Goal: Check status: Check status

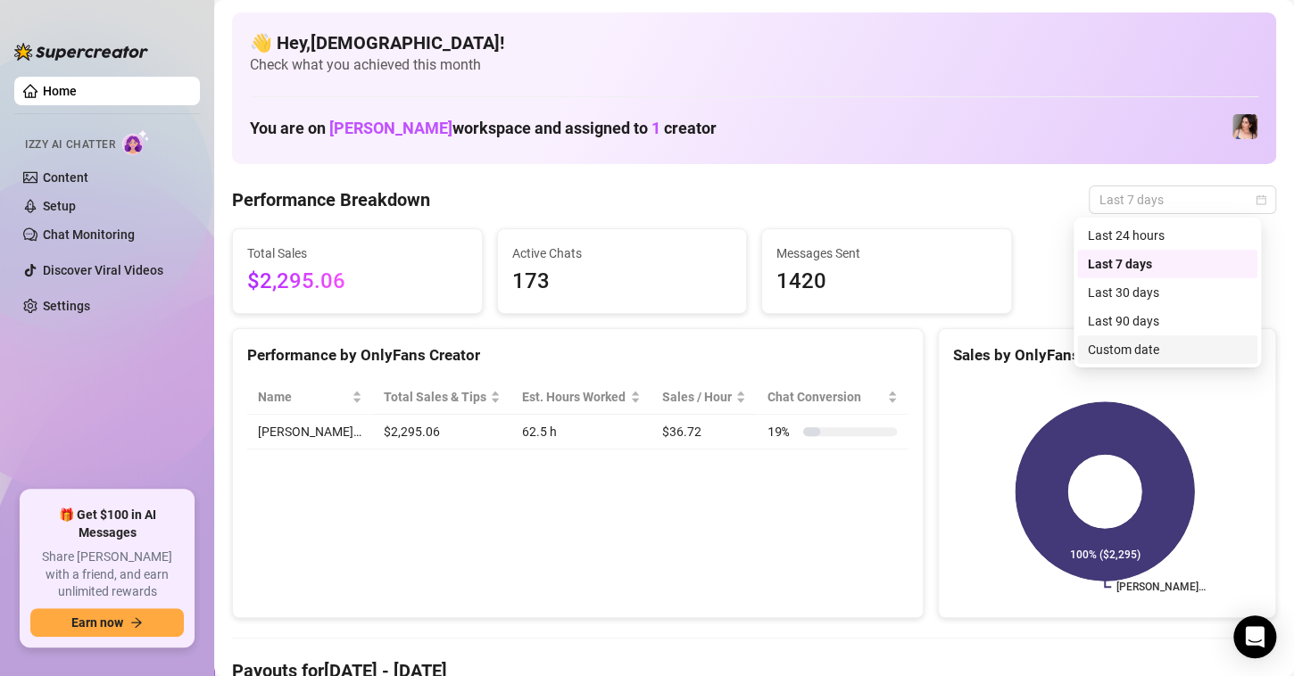
click at [1159, 343] on div "Custom date" at bounding box center [1166, 350] width 159 height 20
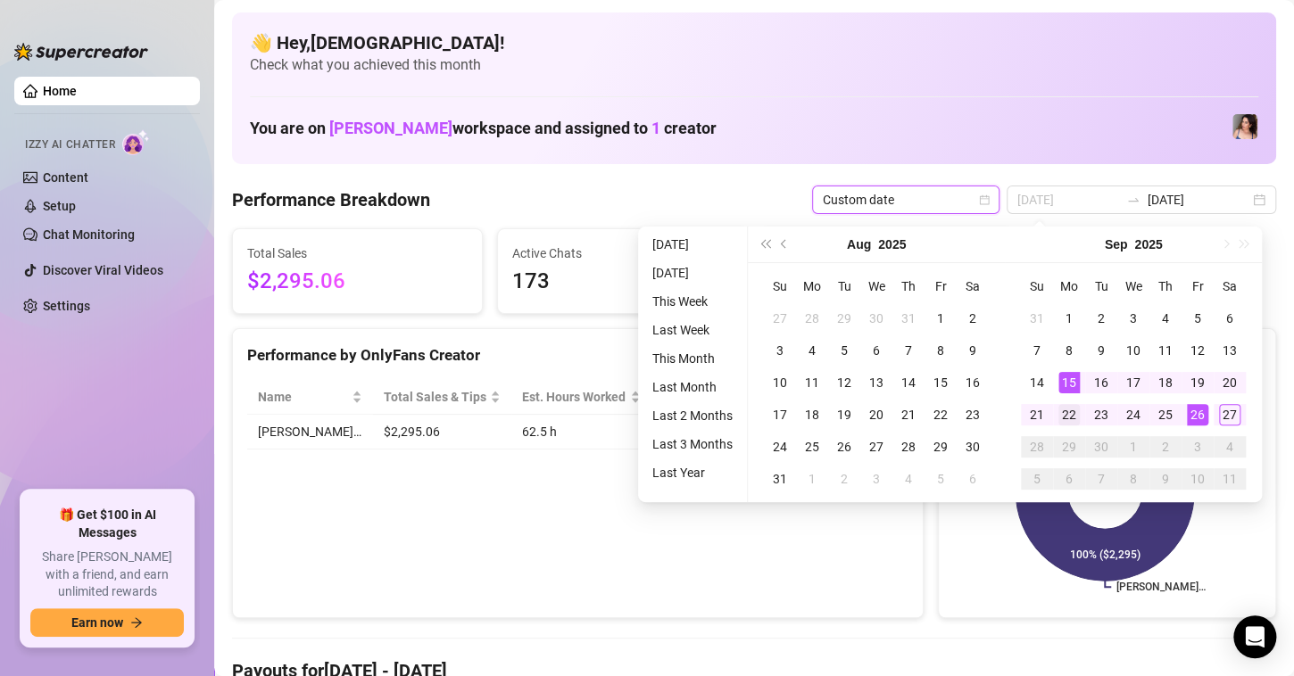
type input "[DATE]"
drag, startPoint x: 1070, startPoint y: 404, endPoint x: 1220, endPoint y: 431, distance: 153.1
click at [1070, 405] on div "22" at bounding box center [1068, 414] width 21 height 21
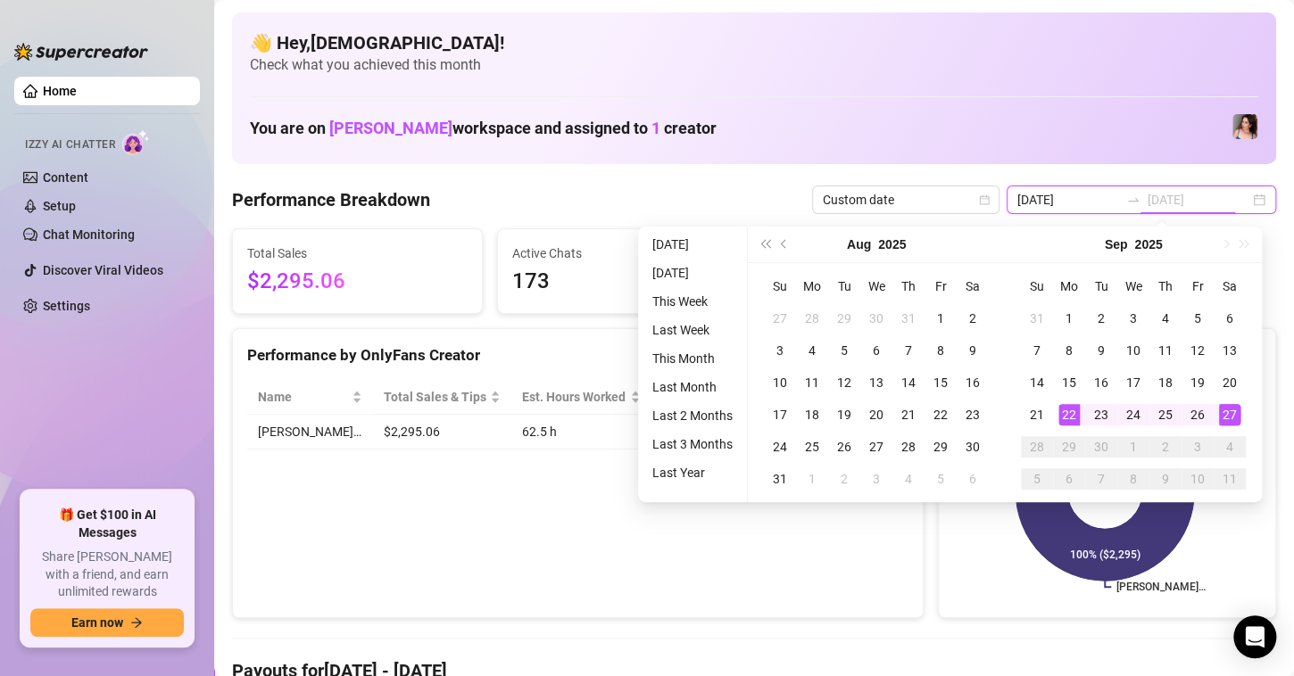
type input "[DATE]"
click at [1235, 417] on div "27" at bounding box center [1229, 414] width 21 height 21
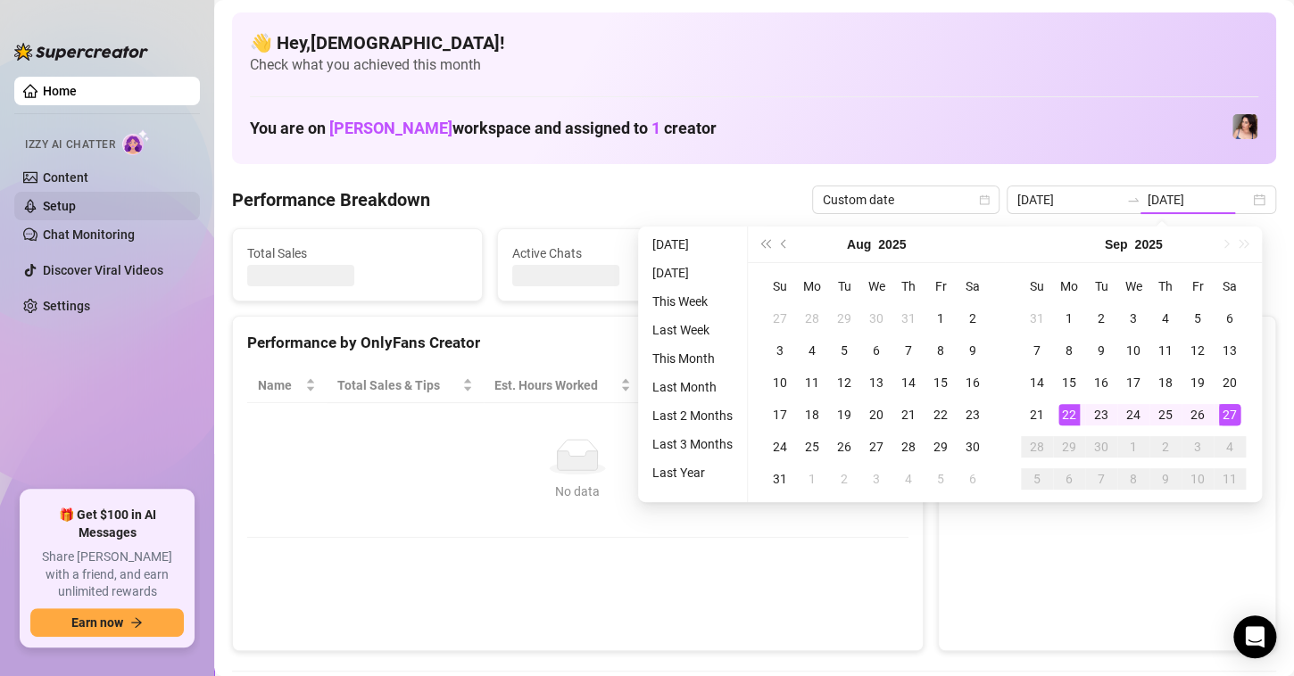
type input "[DATE]"
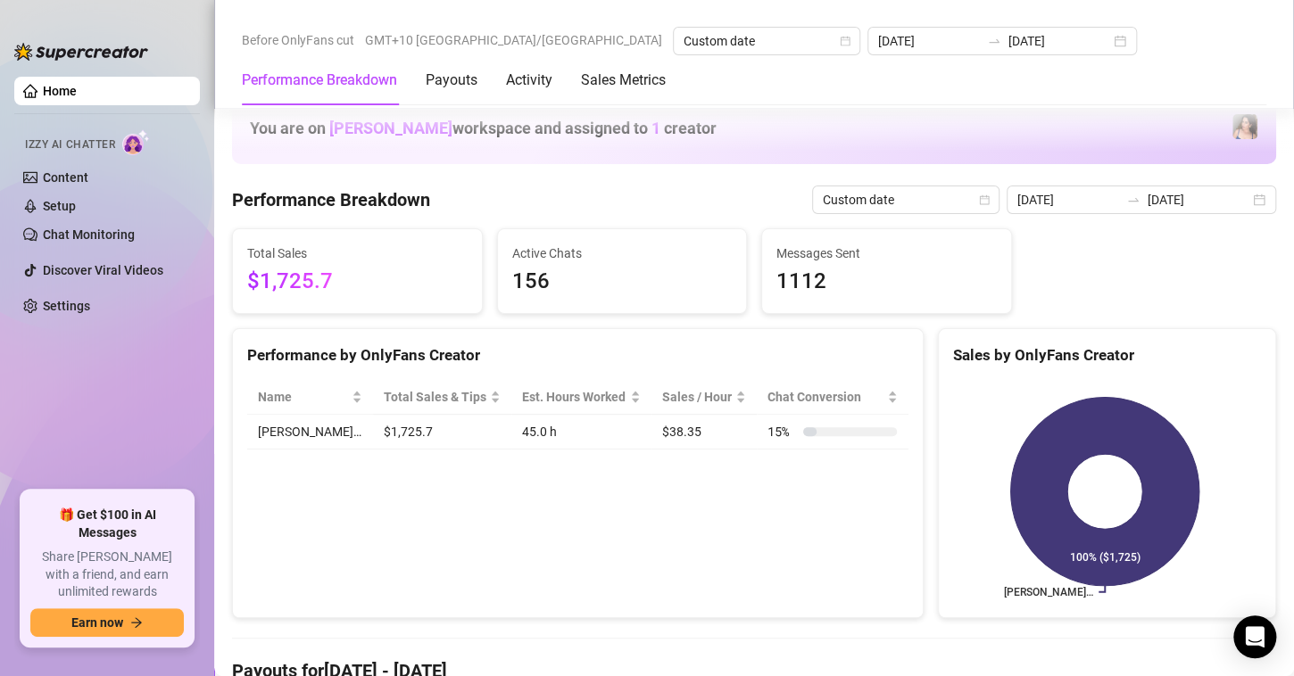
scroll to position [446, 0]
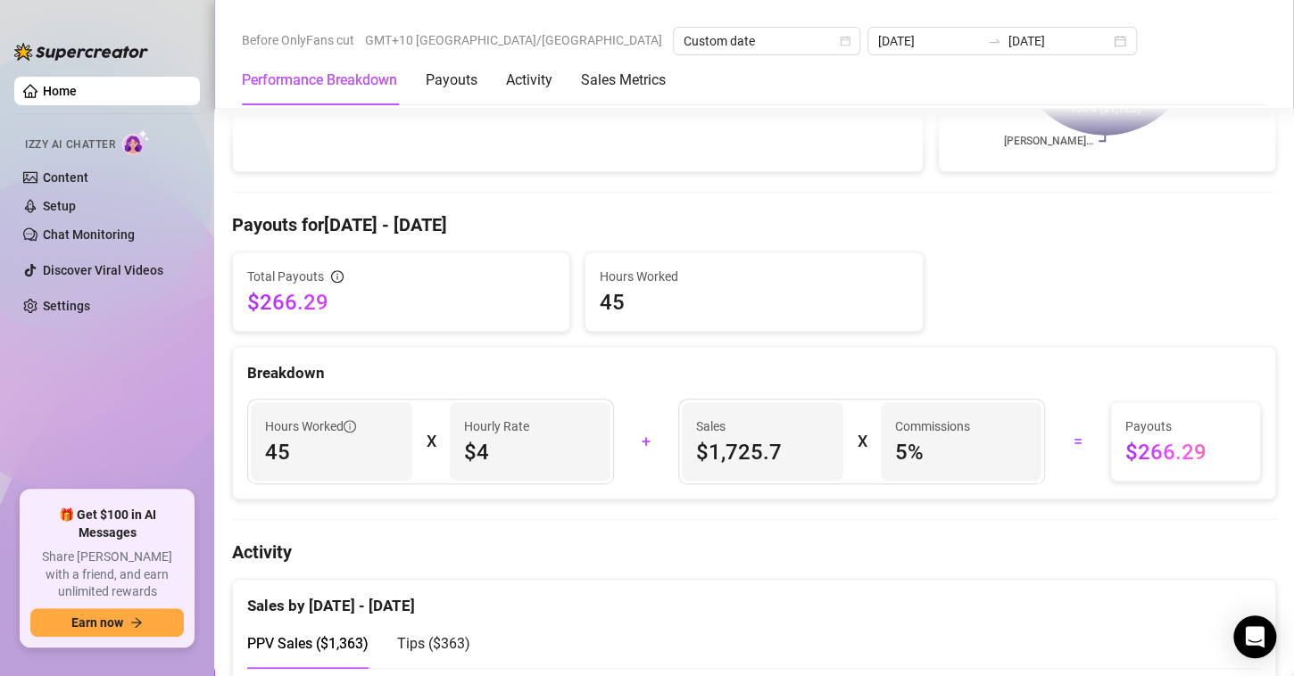
click at [352, 192] on div at bounding box center [754, 192] width 1044 height 1
click at [1058, 269] on div "Total Payouts $266.29 Hours Worked 45" at bounding box center [754, 292] width 1058 height 80
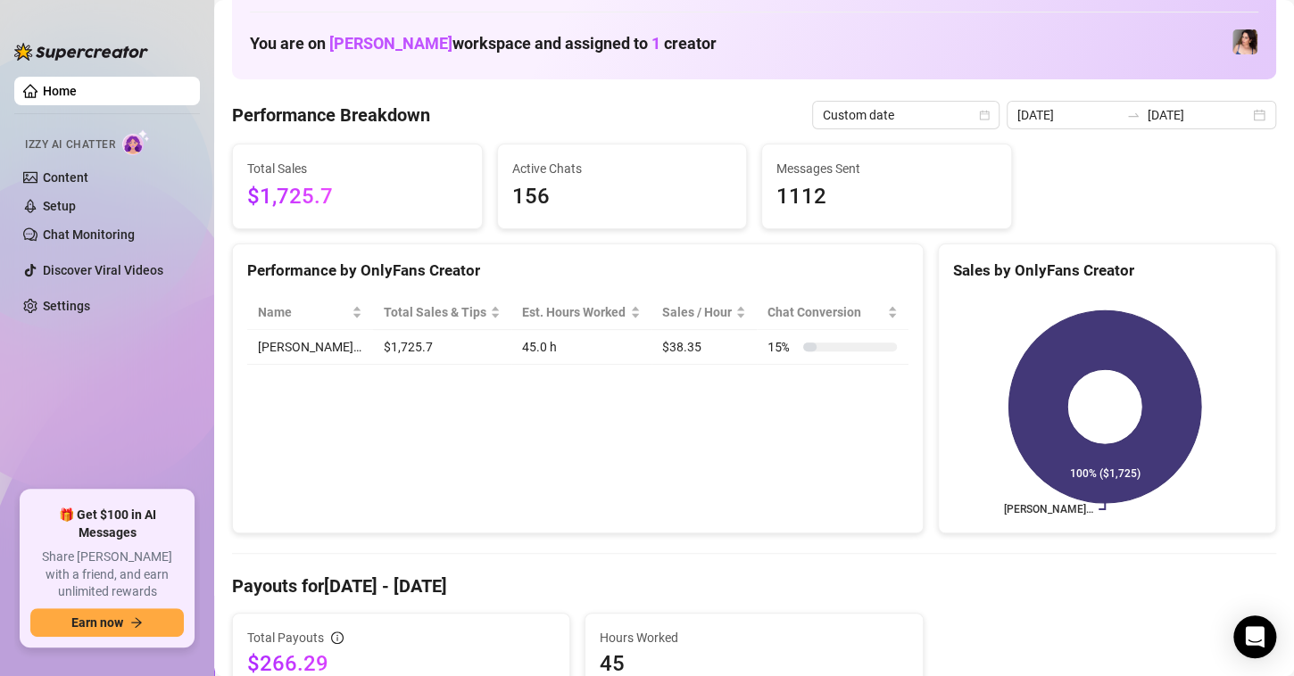
scroll to position [0, 0]
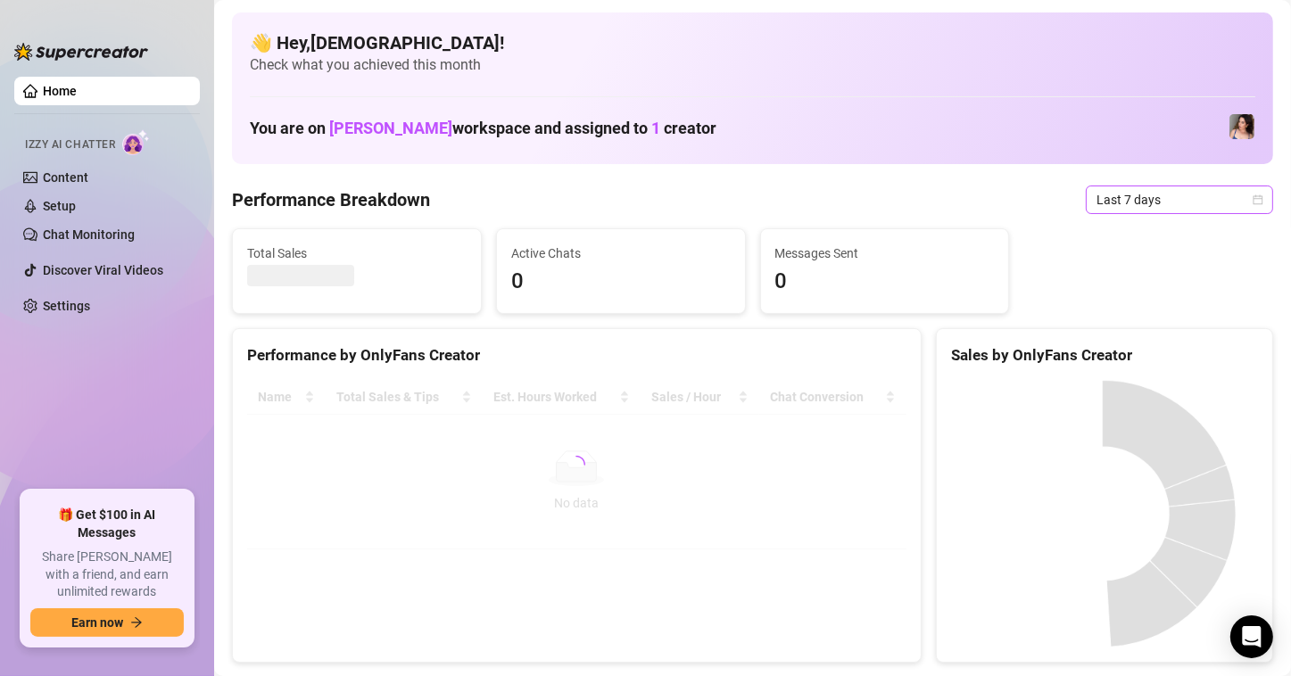
click at [1242, 208] on span "Last 7 days" at bounding box center [1179, 199] width 166 height 27
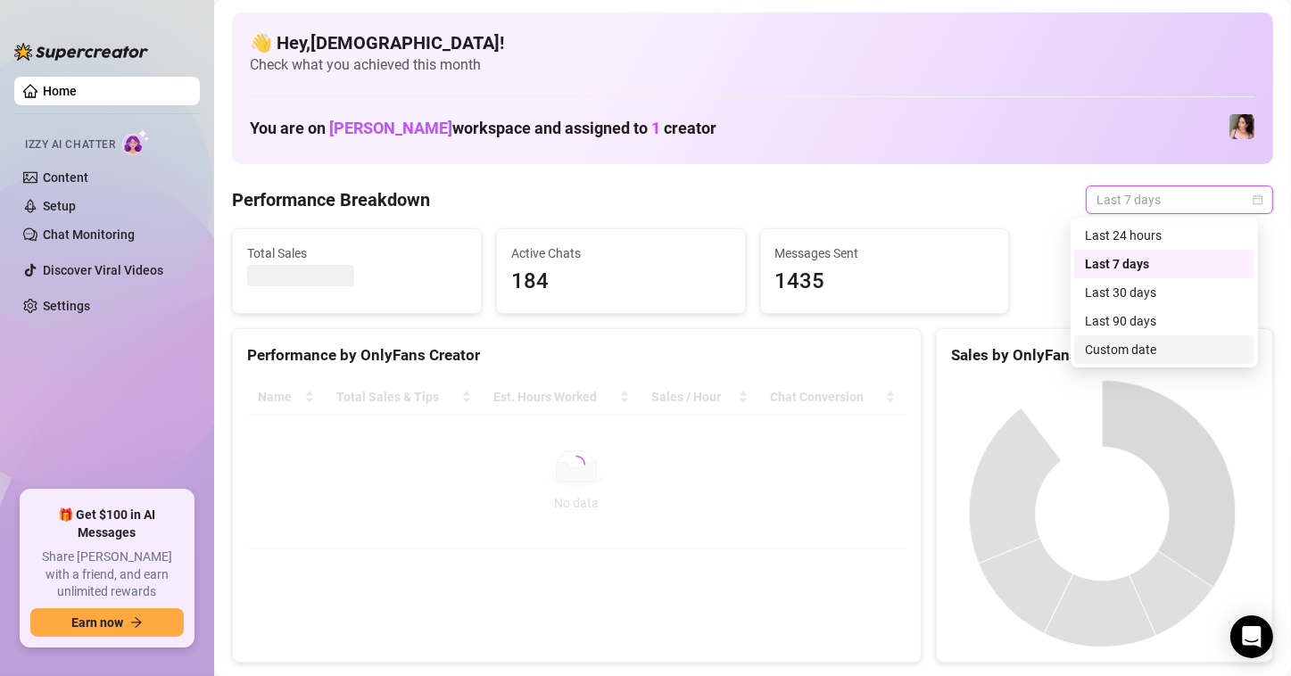
click at [1104, 351] on div "Custom date" at bounding box center [1164, 350] width 159 height 20
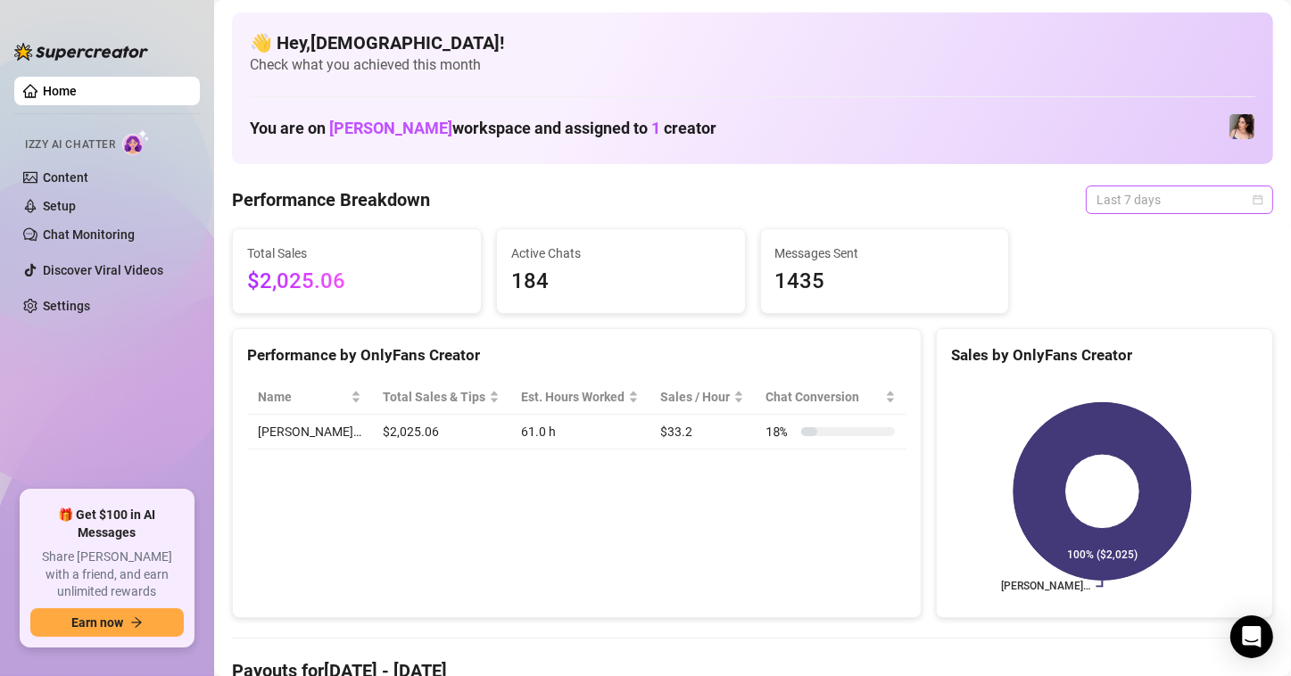
click at [1234, 192] on span "Last 7 days" at bounding box center [1179, 199] width 166 height 27
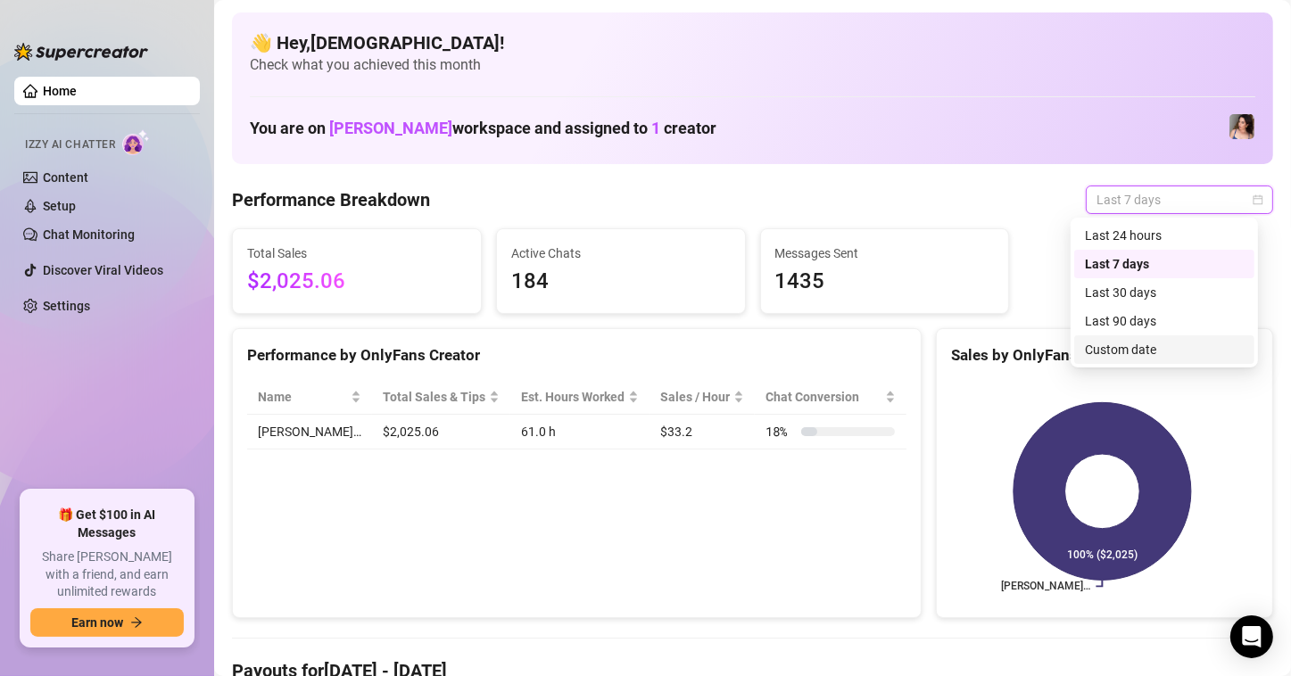
click at [1170, 354] on div "Custom date" at bounding box center [1164, 350] width 159 height 20
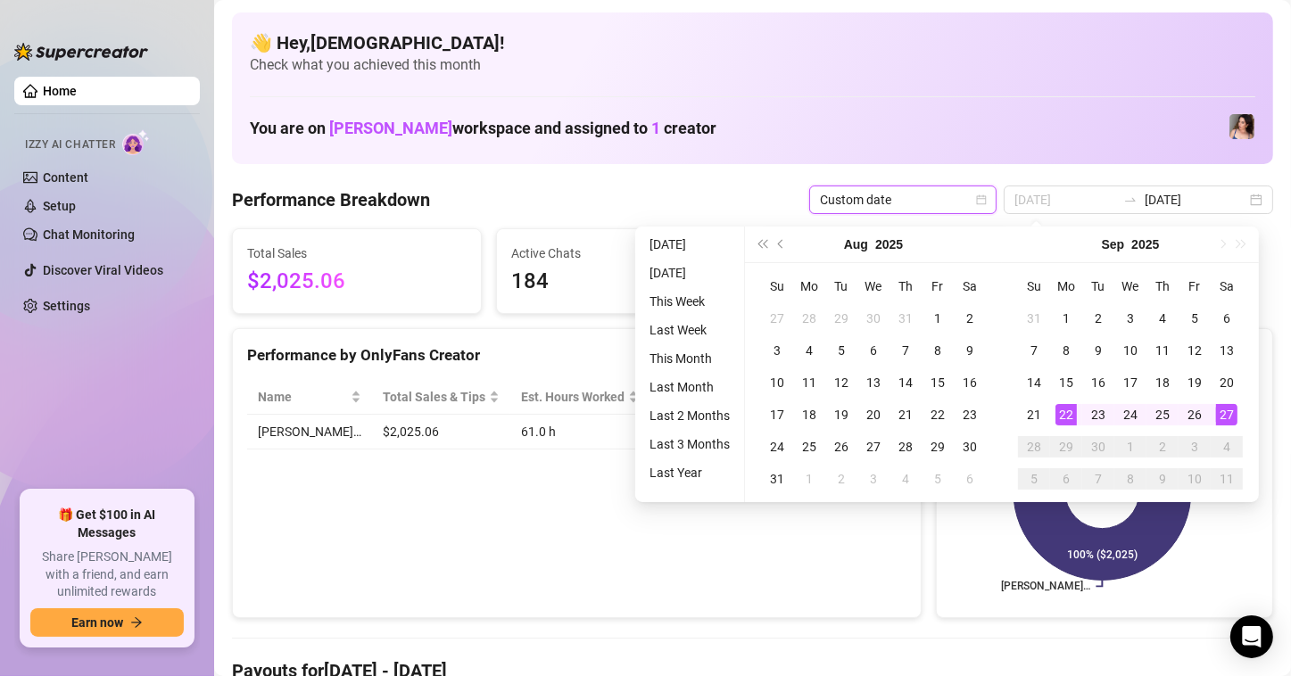
type input "[DATE]"
click at [1066, 401] on td "22" at bounding box center [1066, 415] width 32 height 32
type input "[DATE]"
click at [1227, 410] on div "27" at bounding box center [1226, 414] width 21 height 21
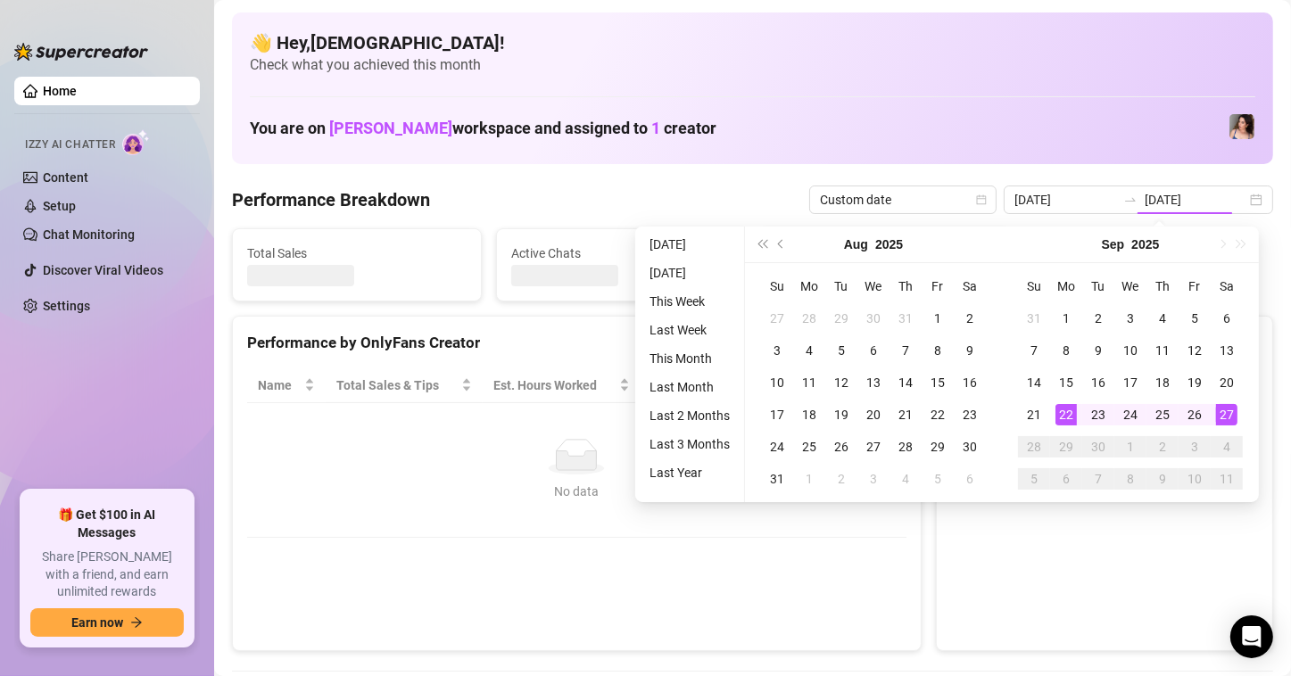
type input "[DATE]"
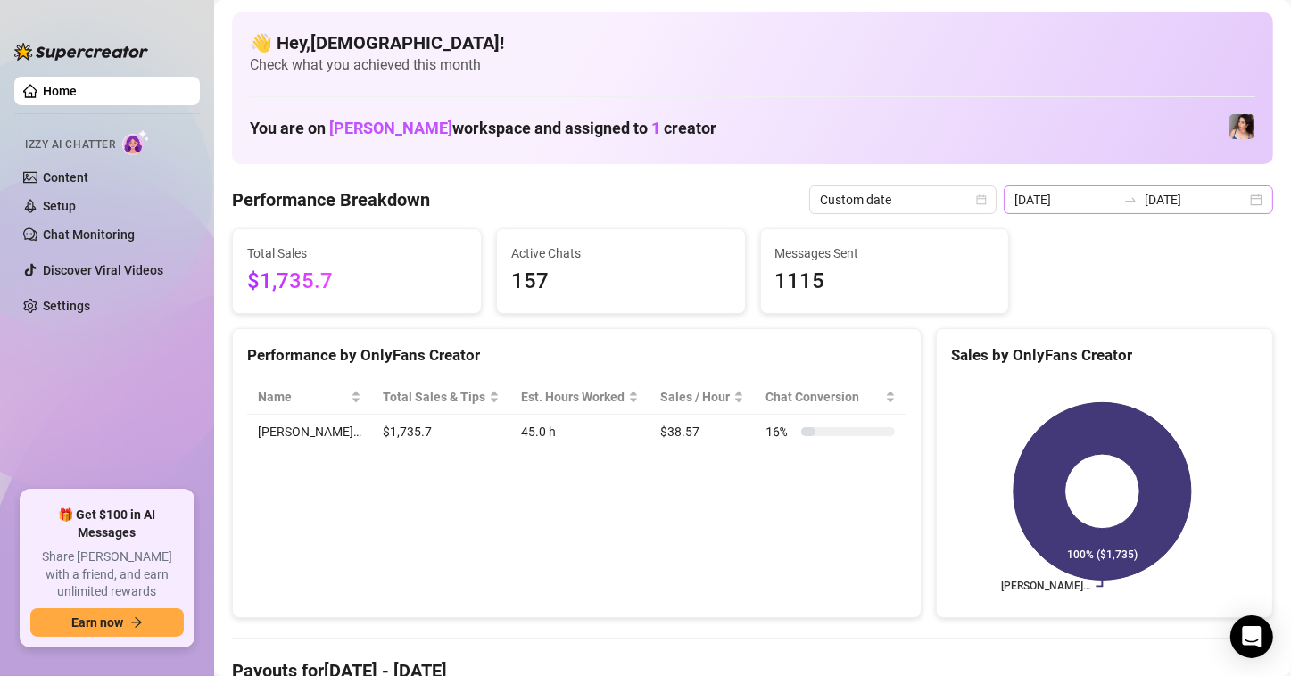
click at [1238, 205] on div "2025-09-22 2025-09-27" at bounding box center [1138, 200] width 269 height 29
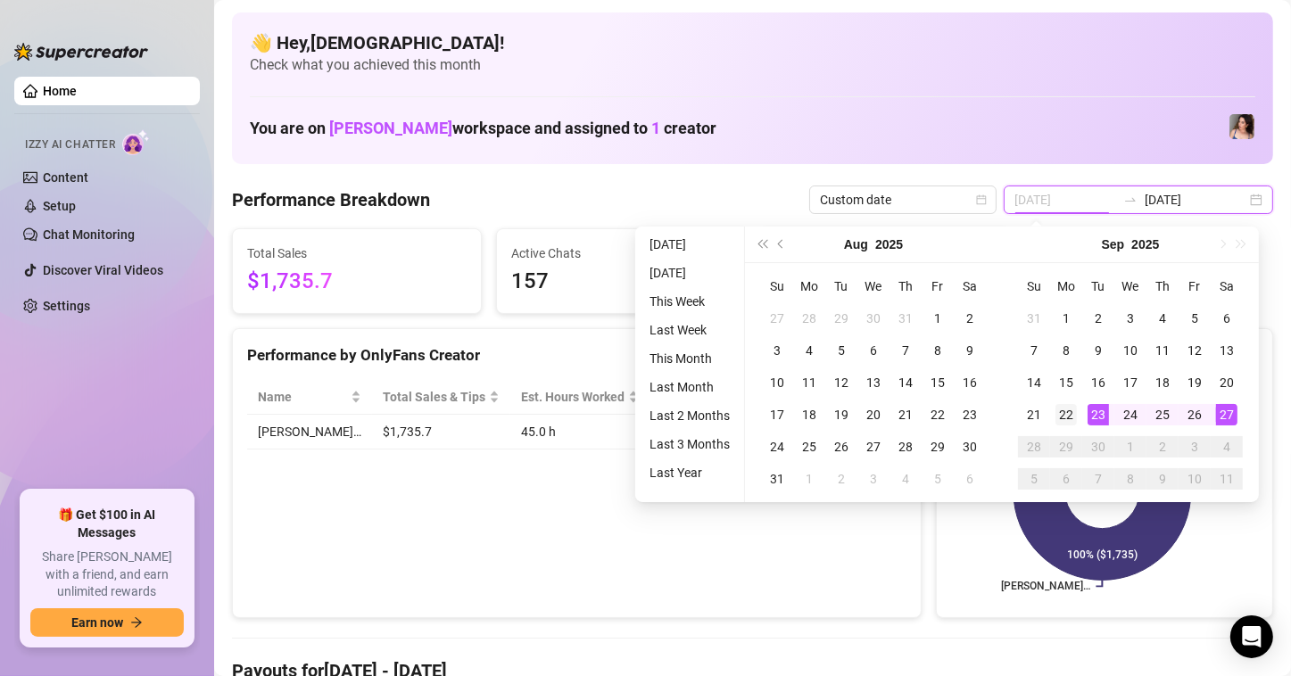
type input "[DATE]"
click at [1062, 409] on div "22" at bounding box center [1065, 414] width 21 height 21
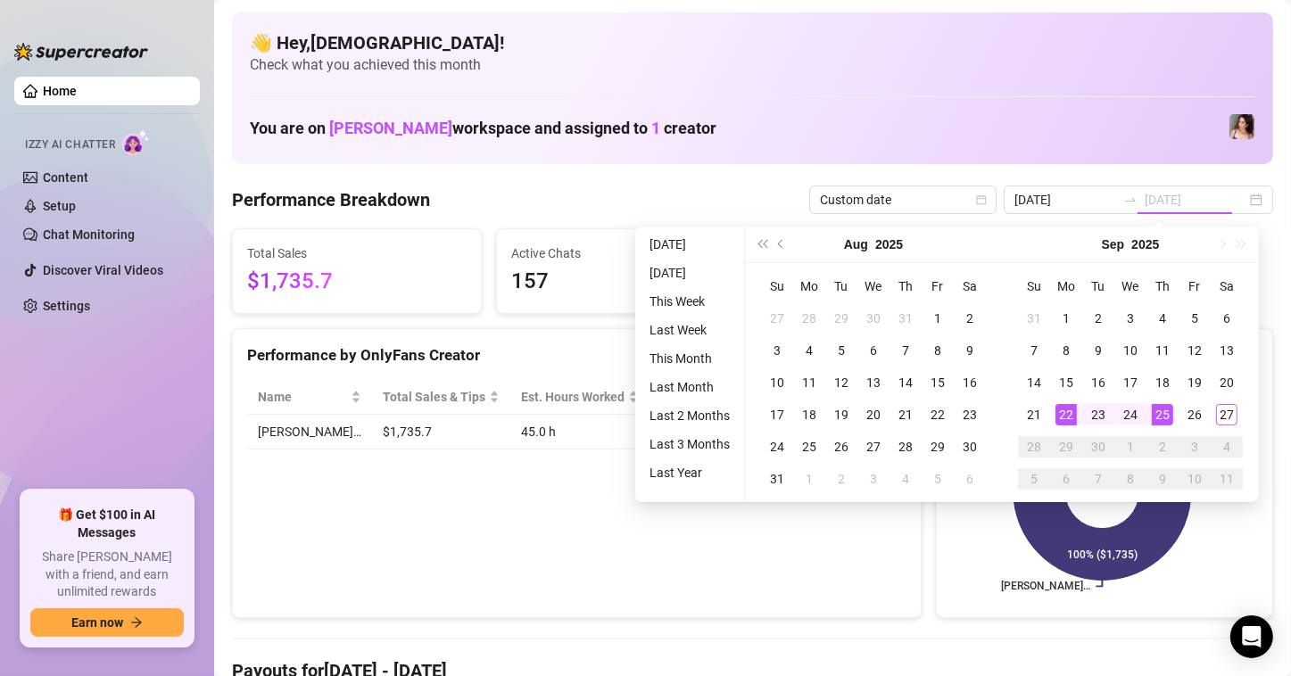
click at [1224, 418] on div "27" at bounding box center [1226, 414] width 21 height 21
type input "[DATE]"
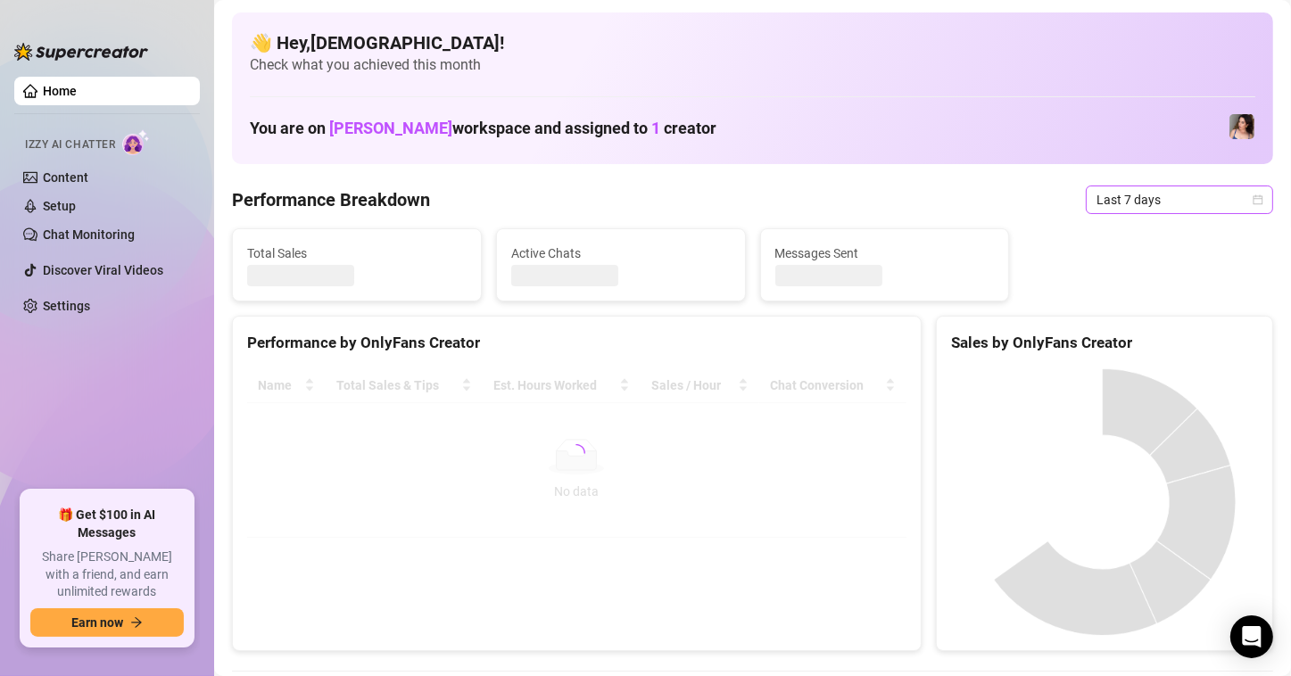
click at [1252, 198] on icon "calendar" at bounding box center [1257, 199] width 11 height 11
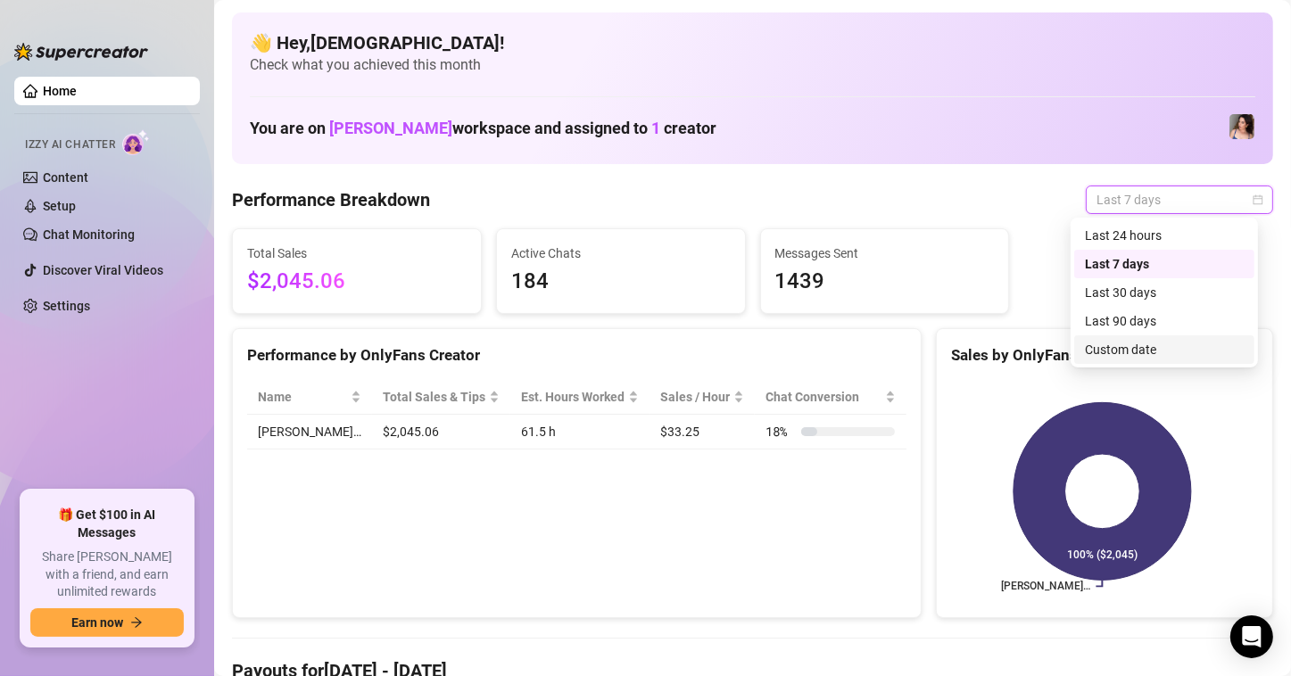
click at [1120, 354] on div "Custom date" at bounding box center [1164, 350] width 159 height 20
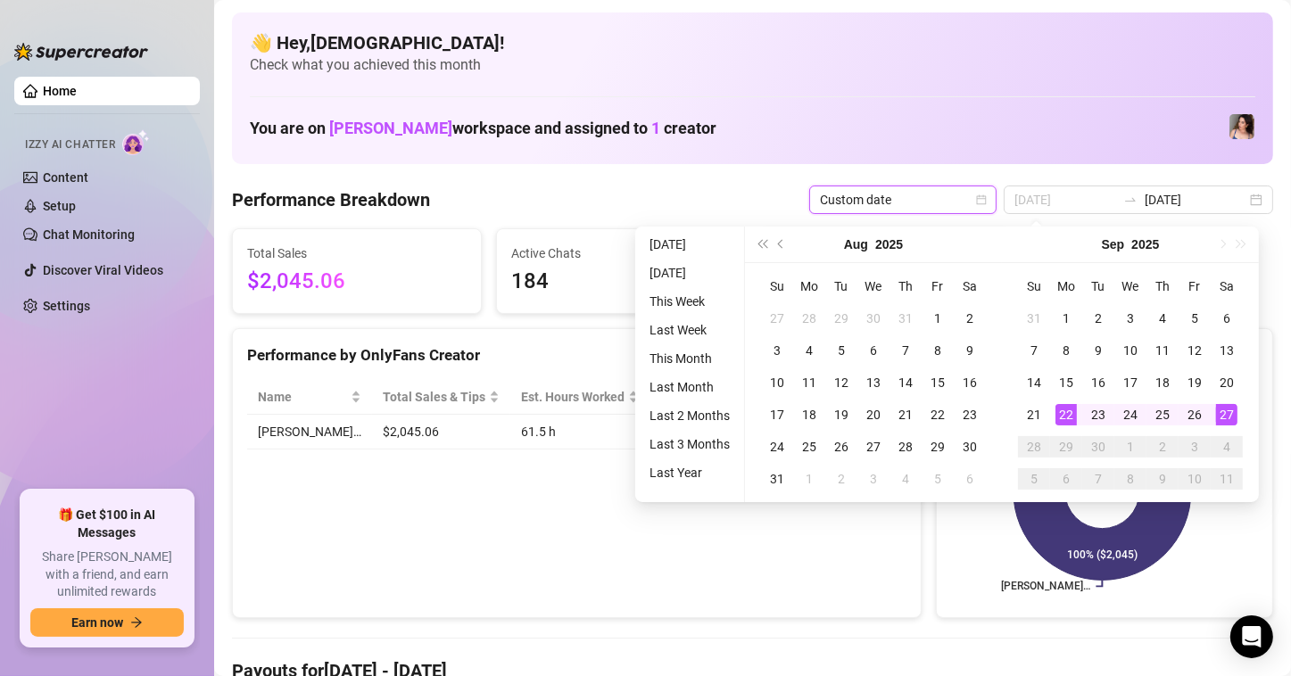
type input "[DATE]"
click at [1063, 410] on div "22" at bounding box center [1065, 414] width 21 height 21
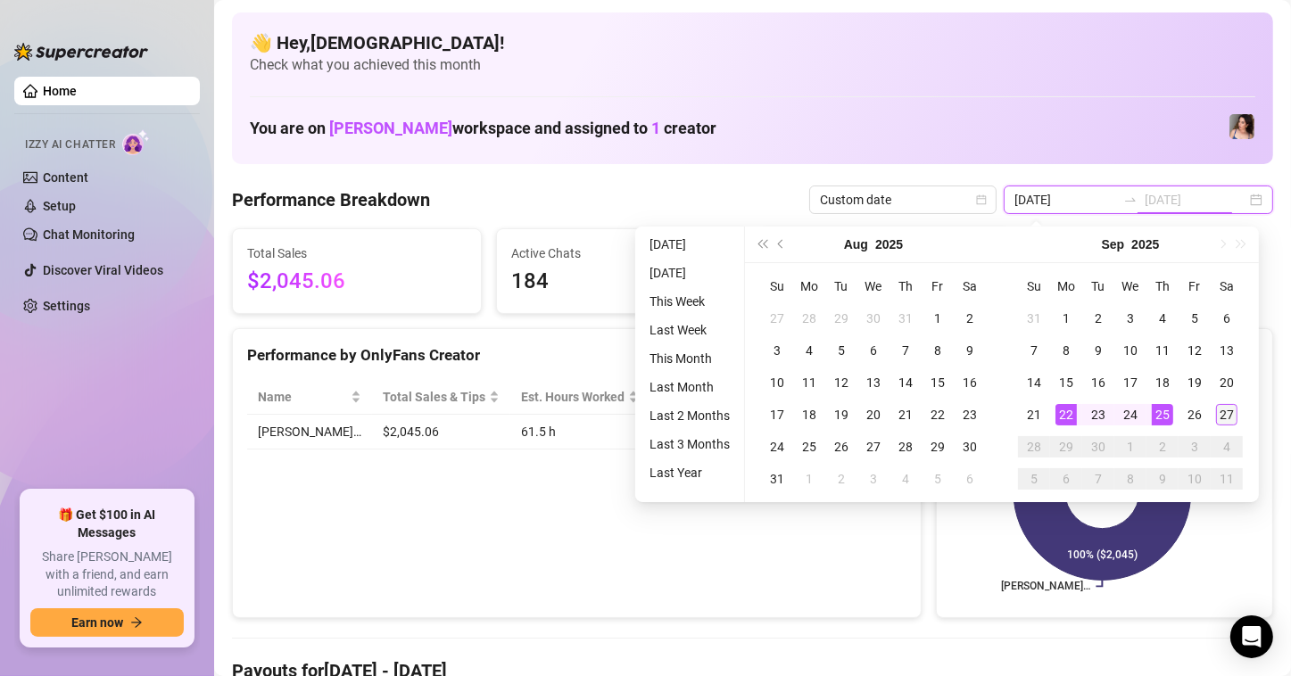
type input "[DATE]"
click at [1218, 407] on div "27" at bounding box center [1226, 414] width 21 height 21
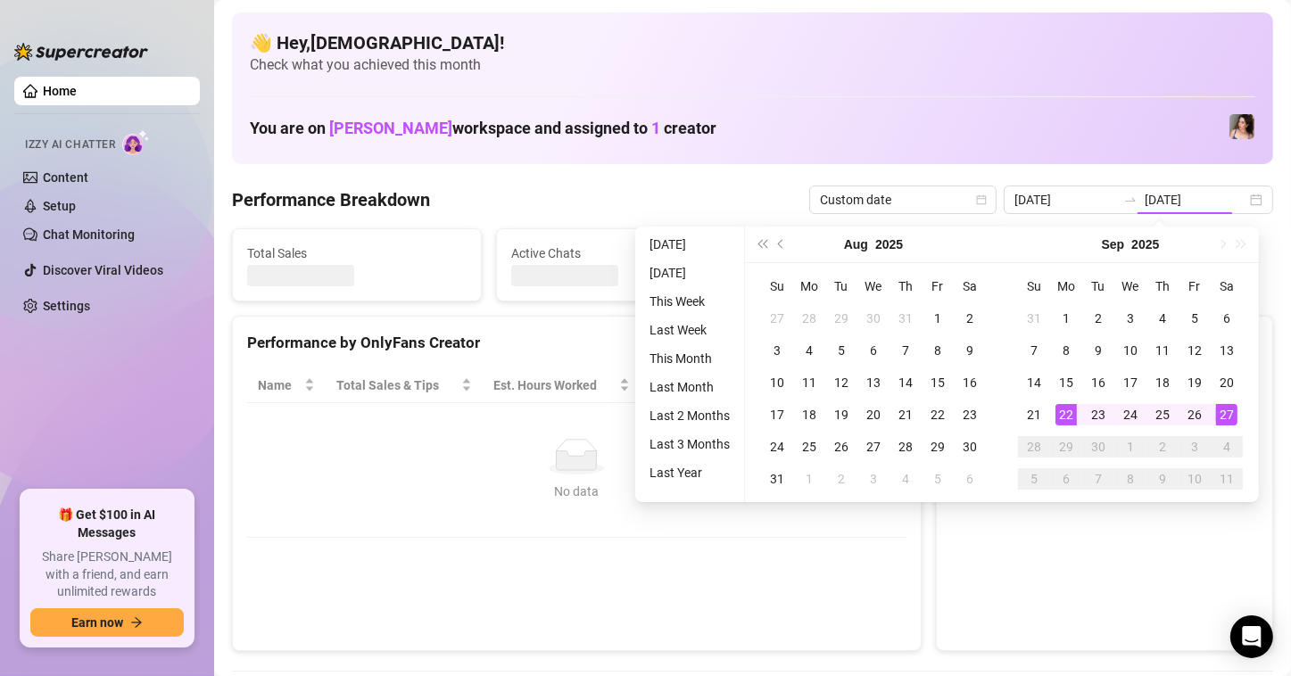
type input "[DATE]"
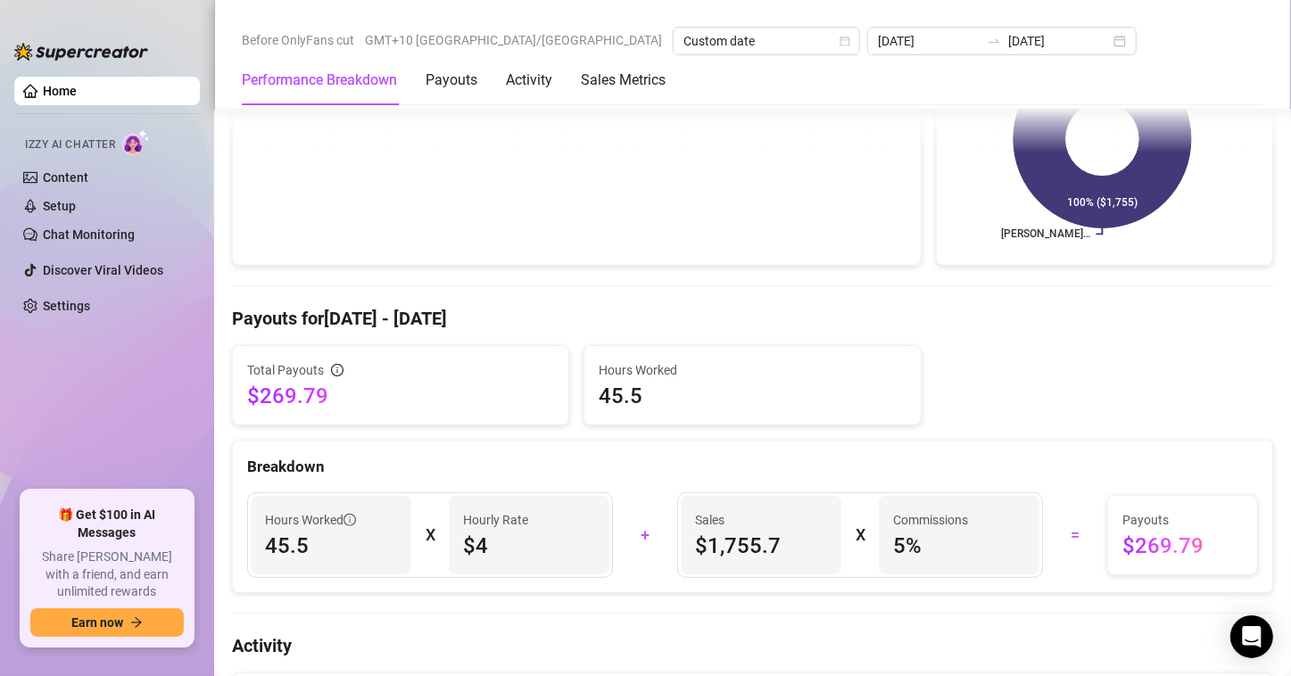
scroll to position [357, 0]
